Goal: Information Seeking & Learning: Learn about a topic

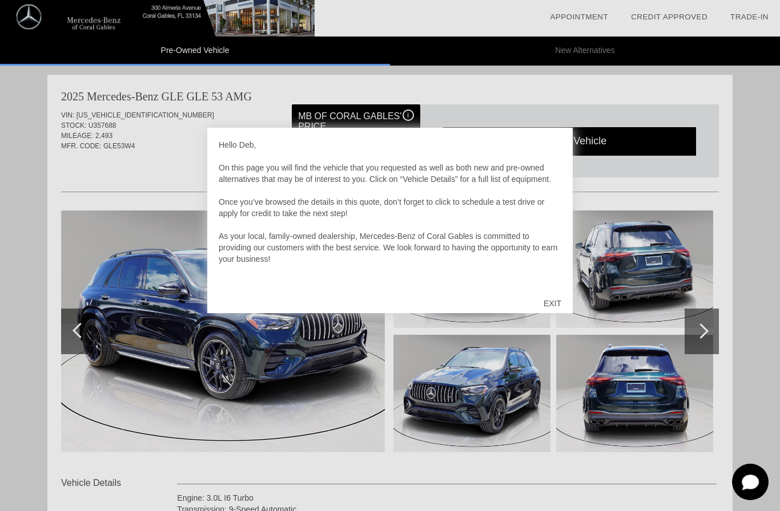
click at [551, 302] on div "EXIT" at bounding box center [552, 303] width 41 height 34
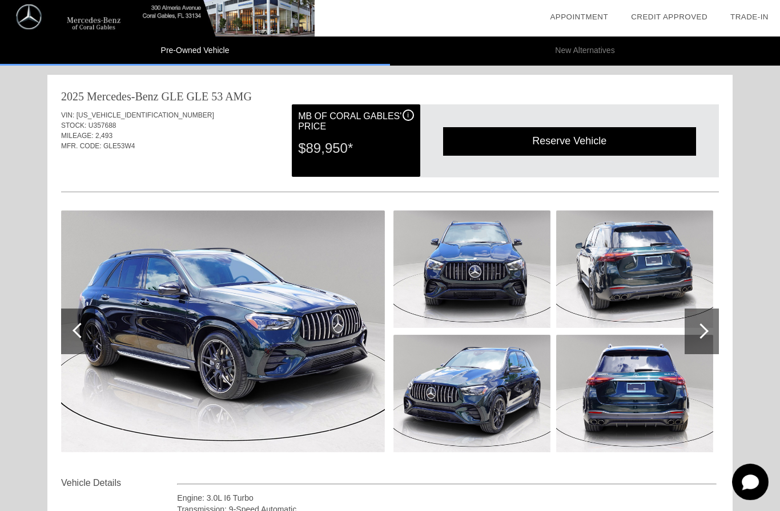
click at [196, 356] on img at bounding box center [223, 332] width 324 height 242
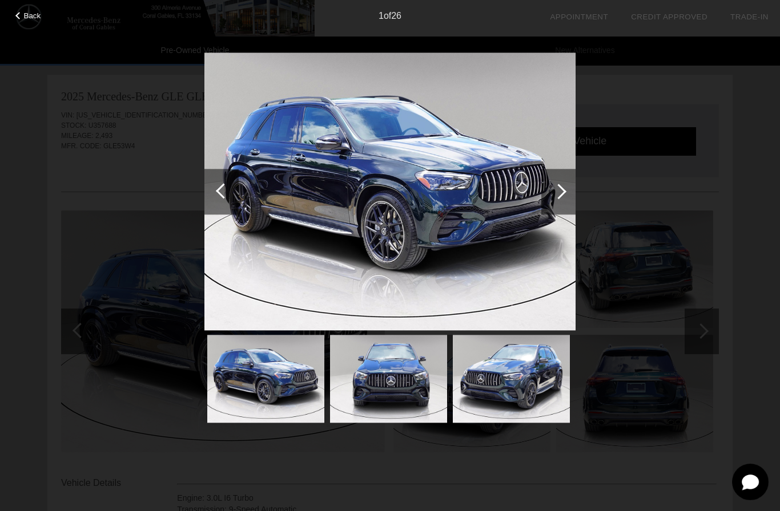
click at [328, 235] on img at bounding box center [389, 191] width 371 height 278
click at [571, 192] on div at bounding box center [558, 192] width 34 height 46
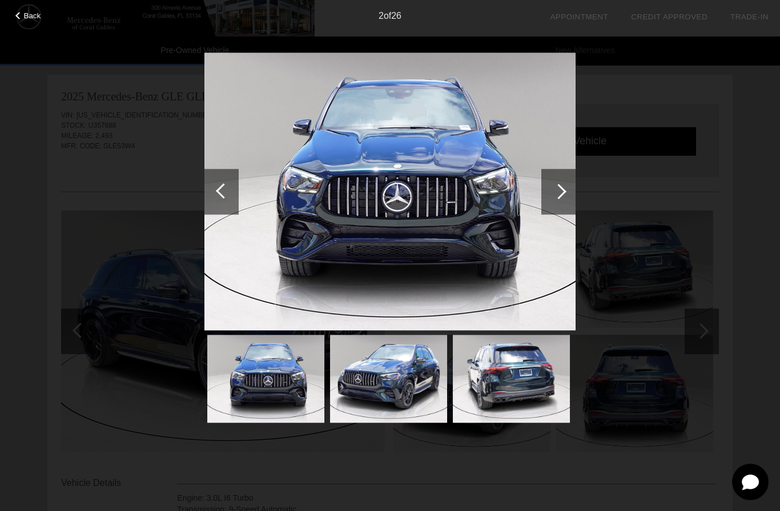
click at [555, 199] on div at bounding box center [558, 192] width 34 height 46
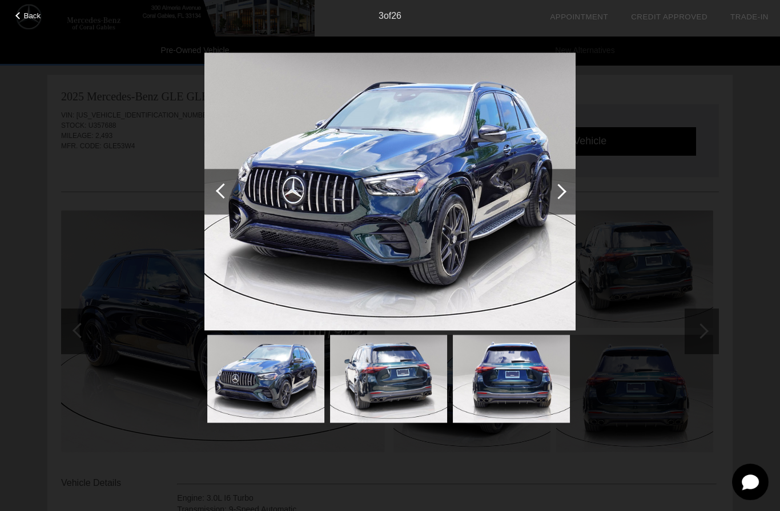
click at [560, 199] on div at bounding box center [558, 192] width 34 height 46
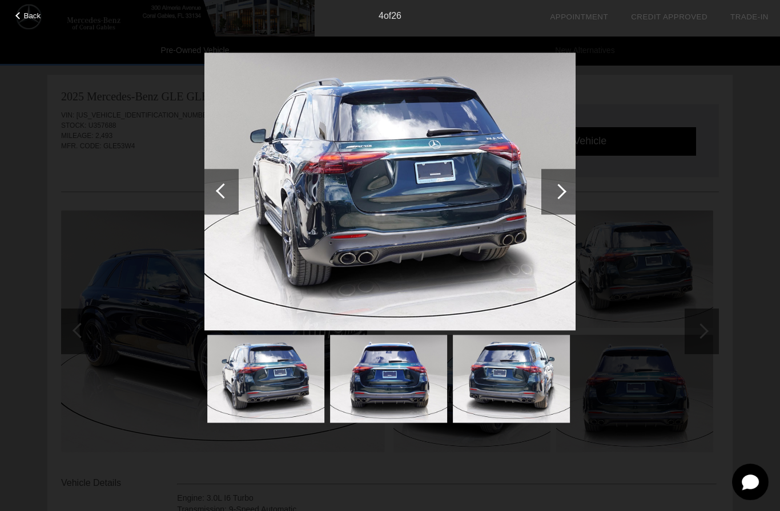
click at [548, 201] on div at bounding box center [558, 192] width 34 height 46
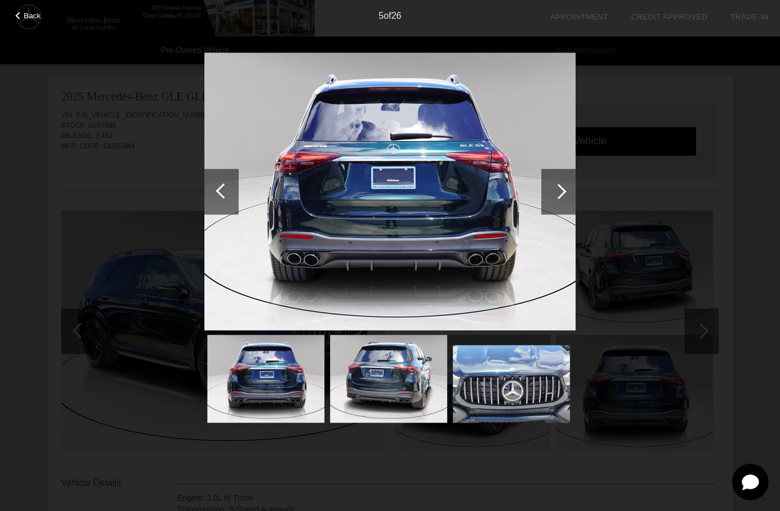
click at [557, 187] on div at bounding box center [558, 191] width 15 height 15
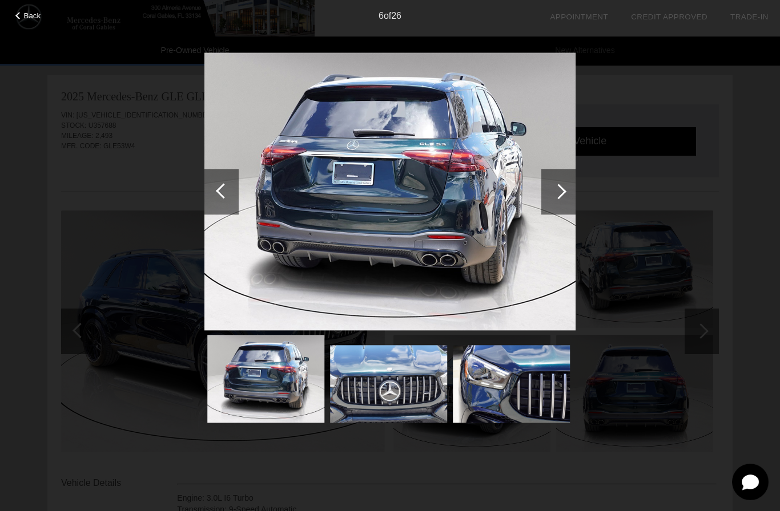
click at [553, 200] on div at bounding box center [558, 192] width 34 height 46
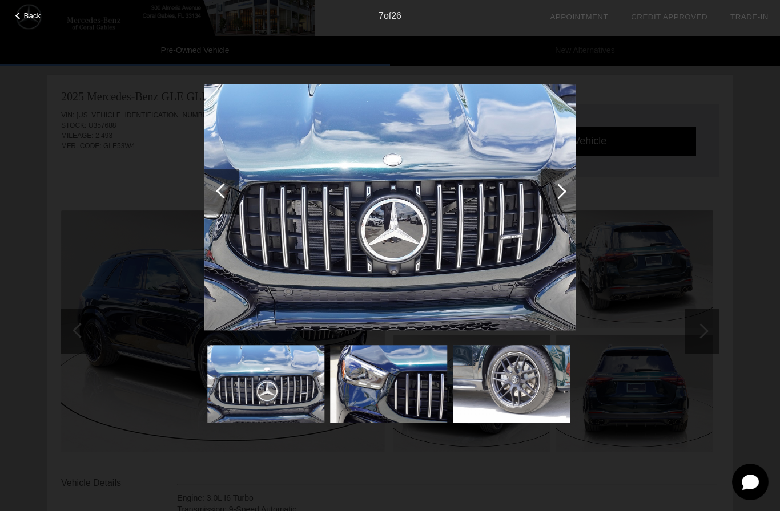
click at [558, 185] on div at bounding box center [558, 191] width 15 height 15
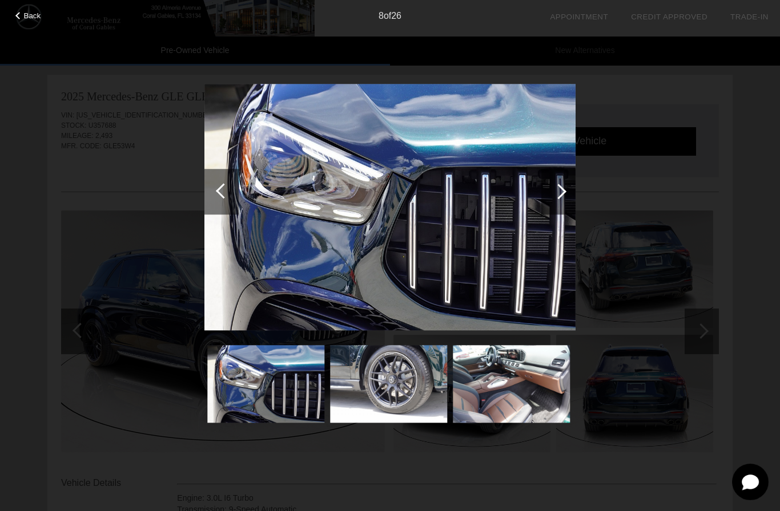
click at [560, 191] on div at bounding box center [558, 191] width 15 height 15
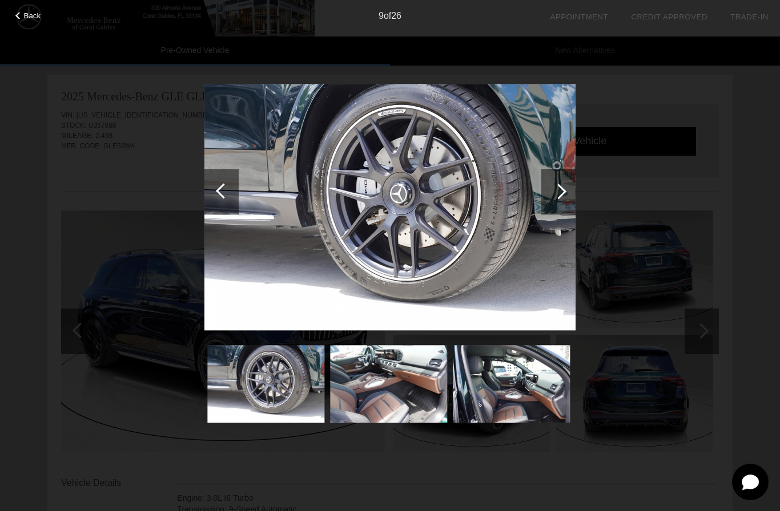
click at [563, 188] on div at bounding box center [558, 192] width 34 height 46
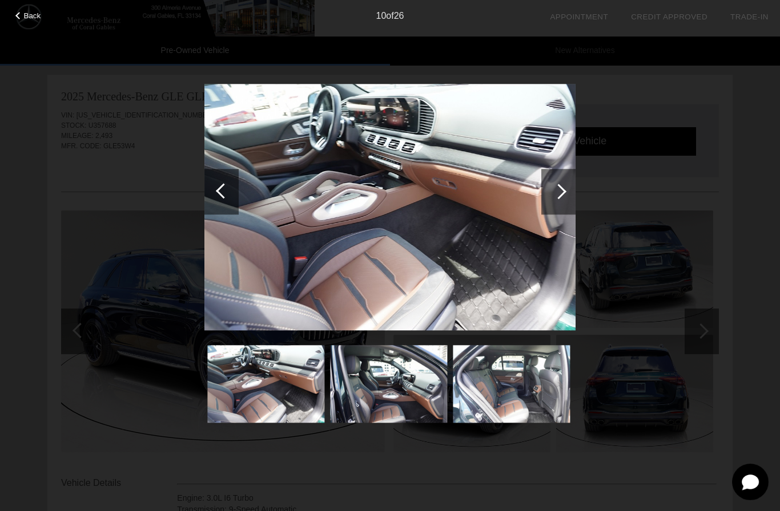
click at [564, 184] on div at bounding box center [558, 192] width 34 height 46
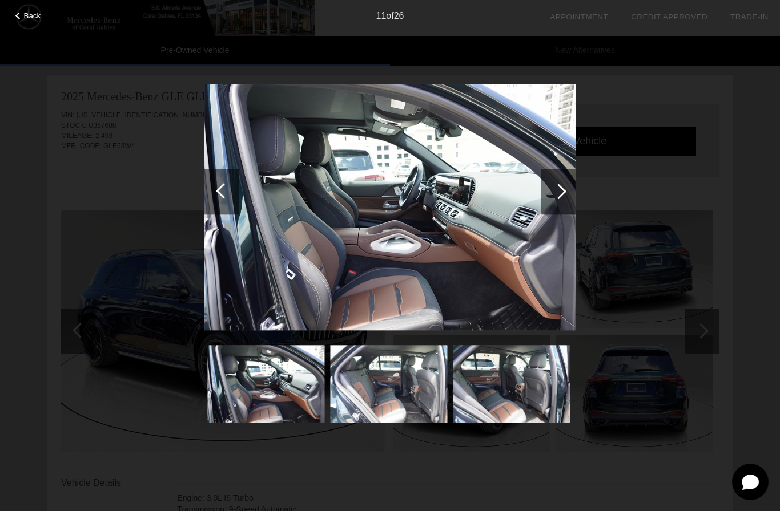
click at [563, 187] on div at bounding box center [558, 192] width 34 height 46
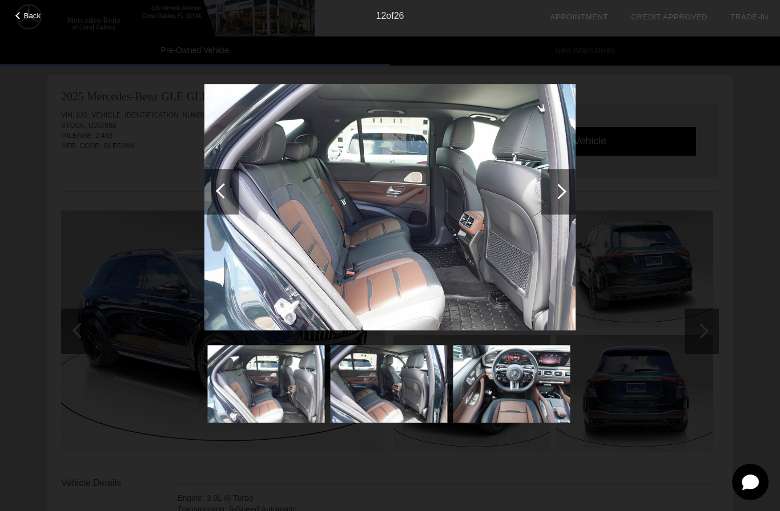
click at [563, 188] on div at bounding box center [558, 192] width 34 height 46
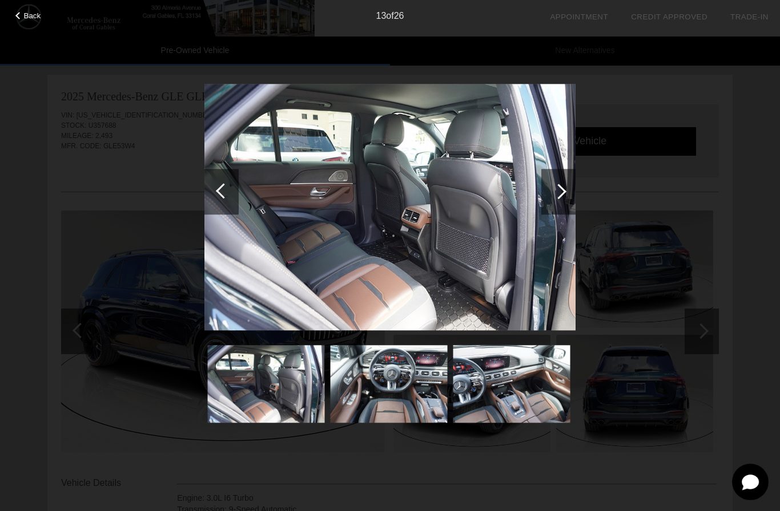
click at [562, 187] on div at bounding box center [558, 192] width 34 height 46
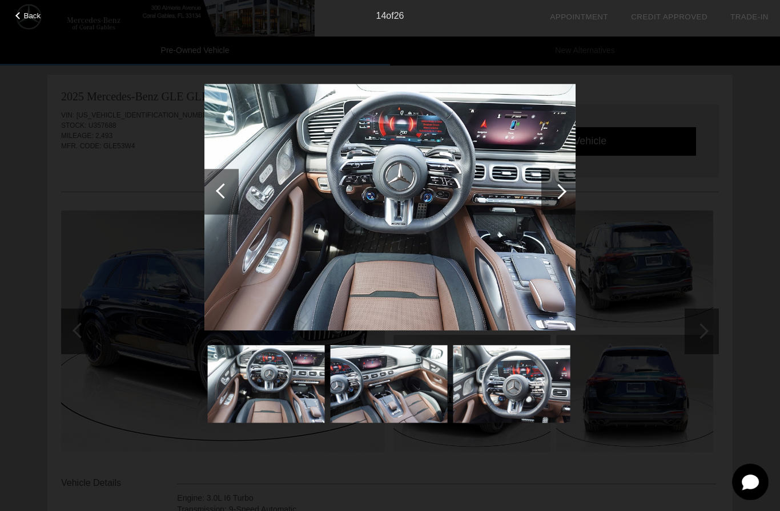
click at [562, 186] on div at bounding box center [558, 192] width 34 height 46
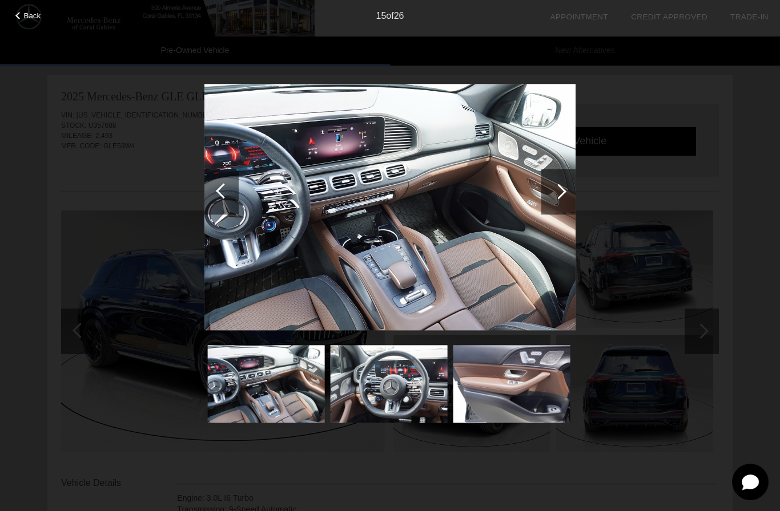
click at [564, 182] on div at bounding box center [558, 192] width 34 height 46
click at [563, 184] on div at bounding box center [558, 192] width 34 height 46
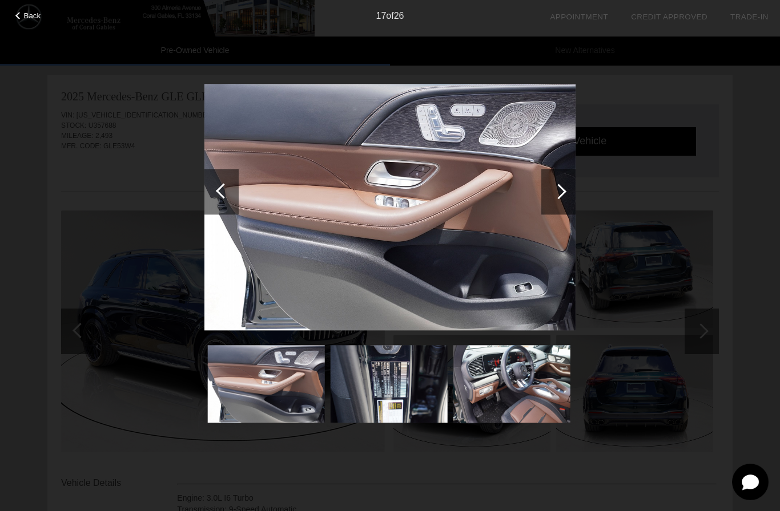
click at [566, 178] on div at bounding box center [558, 192] width 34 height 46
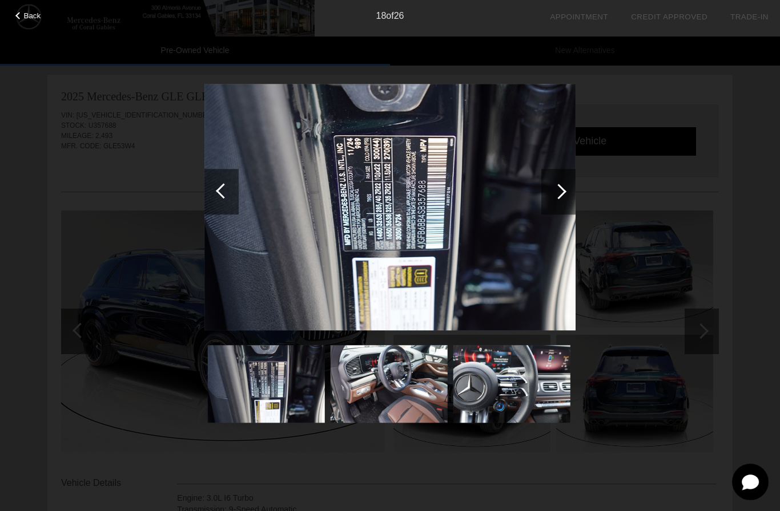
click at [562, 188] on div at bounding box center [558, 191] width 15 height 15
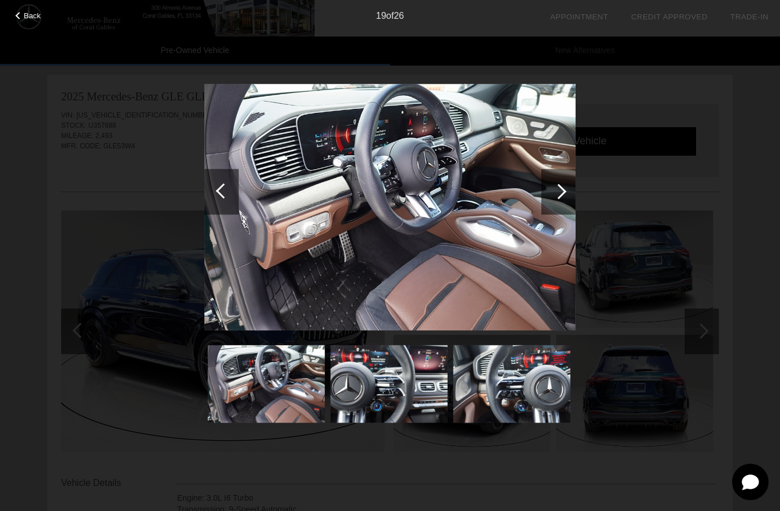
click at [708, 126] on div "Back 19 of 26" at bounding box center [390, 255] width 780 height 511
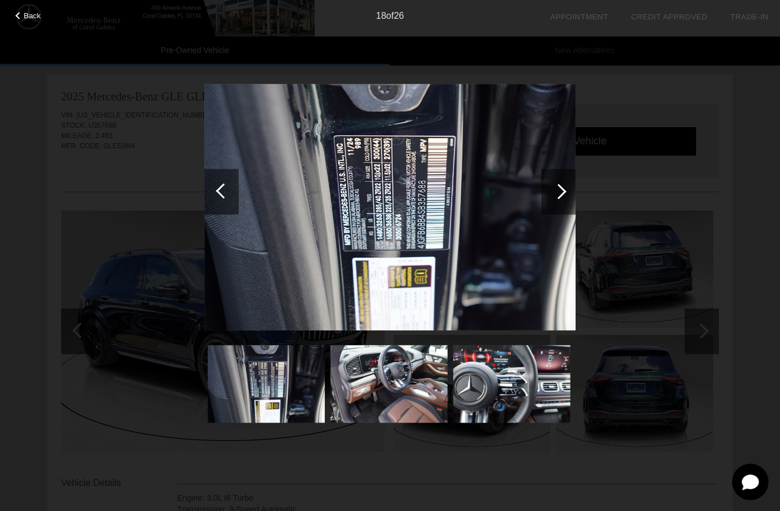
click at [44, 308] on div "Back 18 of 26" at bounding box center [390, 255] width 780 height 511
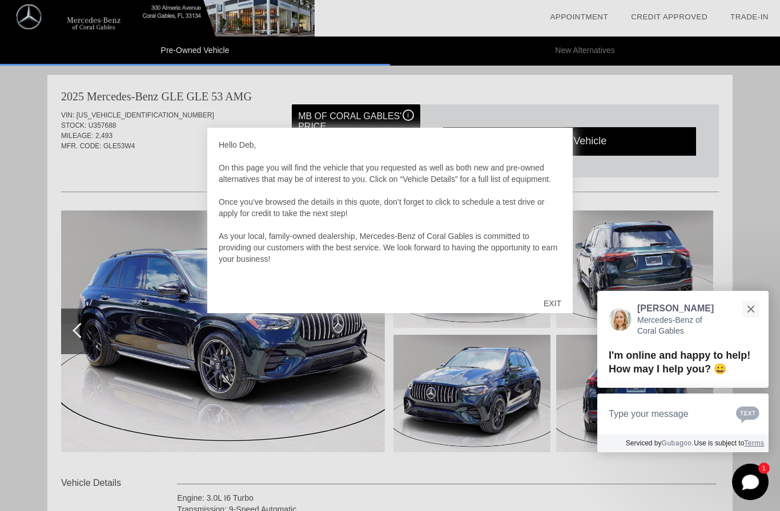
click at [547, 293] on div "EXIT" at bounding box center [552, 303] width 41 height 34
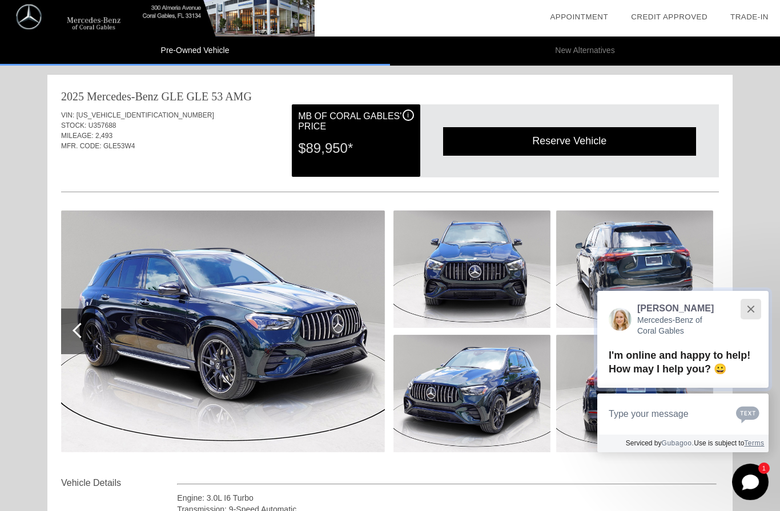
click at [752, 305] on button "Close" at bounding box center [750, 309] width 25 height 25
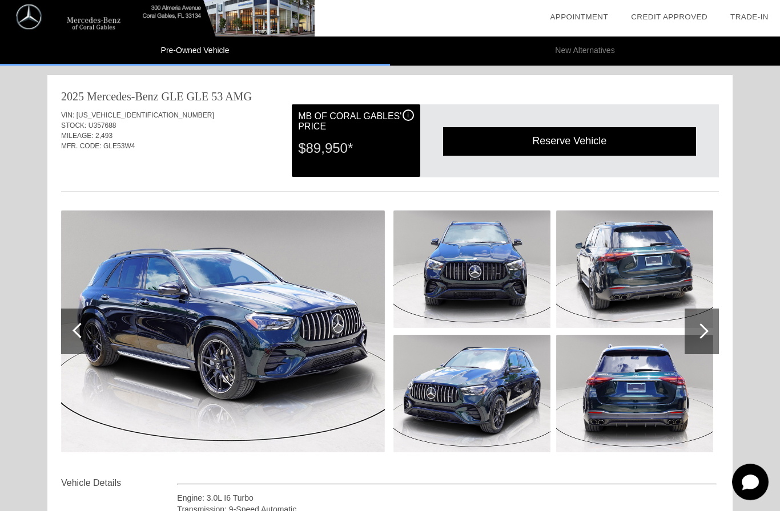
click at [699, 330] on div at bounding box center [700, 331] width 15 height 15
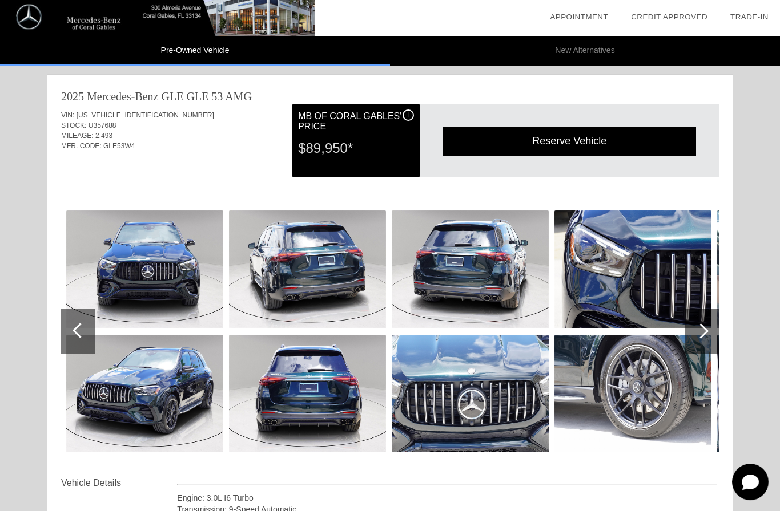
click at [700, 336] on div at bounding box center [700, 331] width 15 height 15
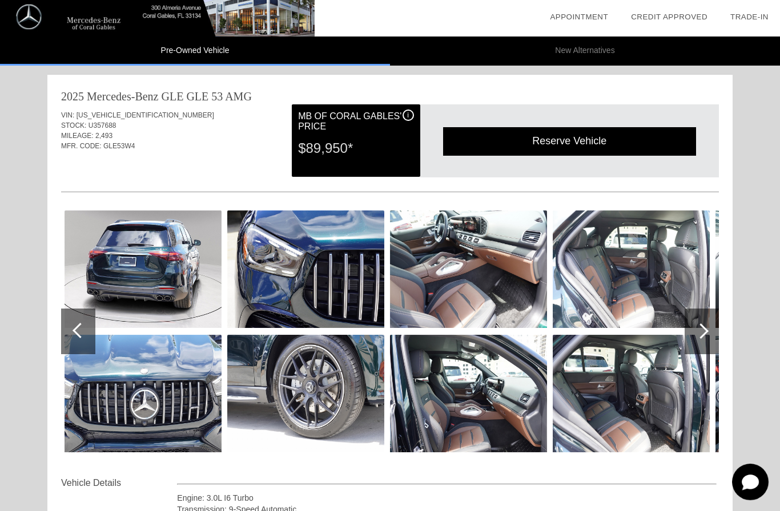
click at [96, 328] on div at bounding box center [142, 270] width 157 height 119
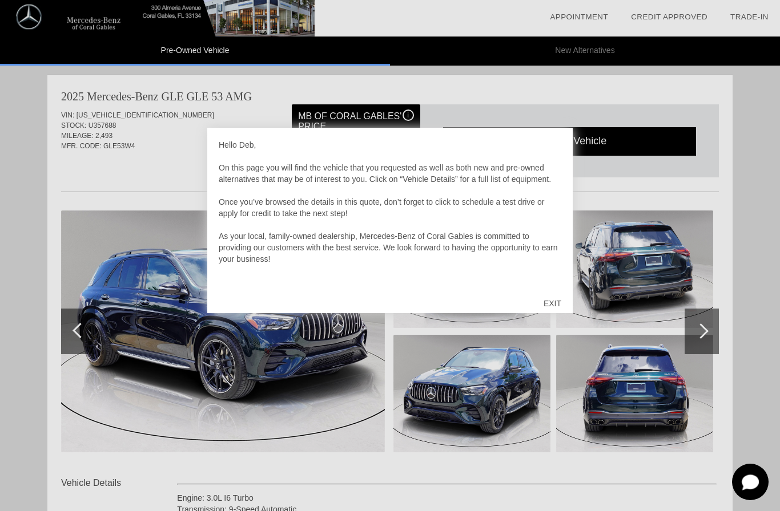
click at [556, 303] on div "EXIT" at bounding box center [552, 303] width 41 height 34
